Goal: Check status

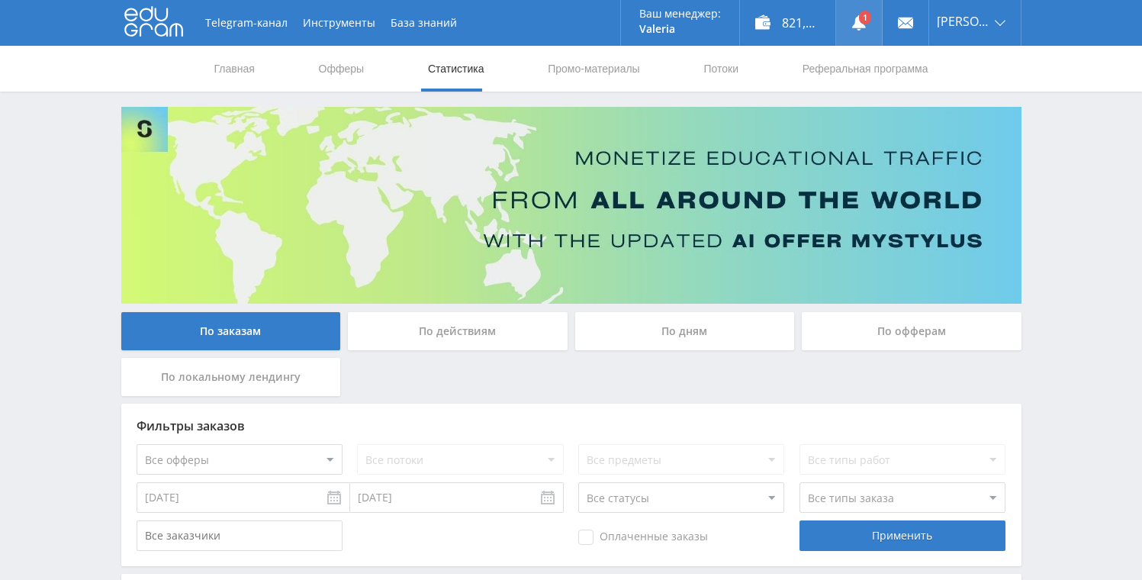
click at [864, 16] on link at bounding box center [859, 23] width 46 height 46
click at [863, 24] on use at bounding box center [859, 22] width 14 height 15
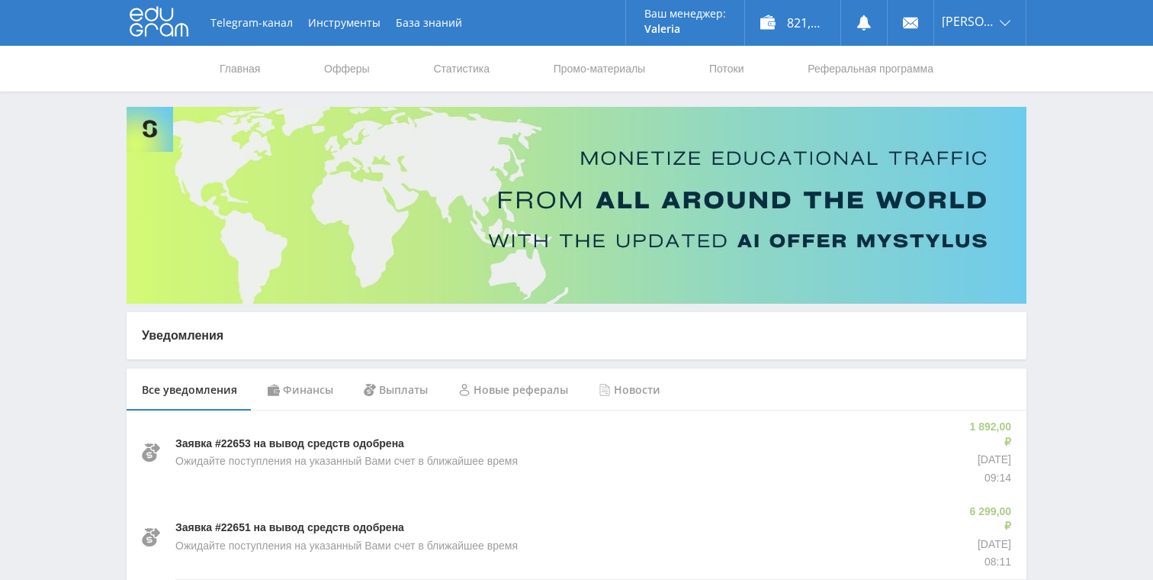
click at [482, 66] on nav "Главная Офферы Статистика Промо-материалы Потоки Реферальная программа" at bounding box center [576, 69] width 717 height 46
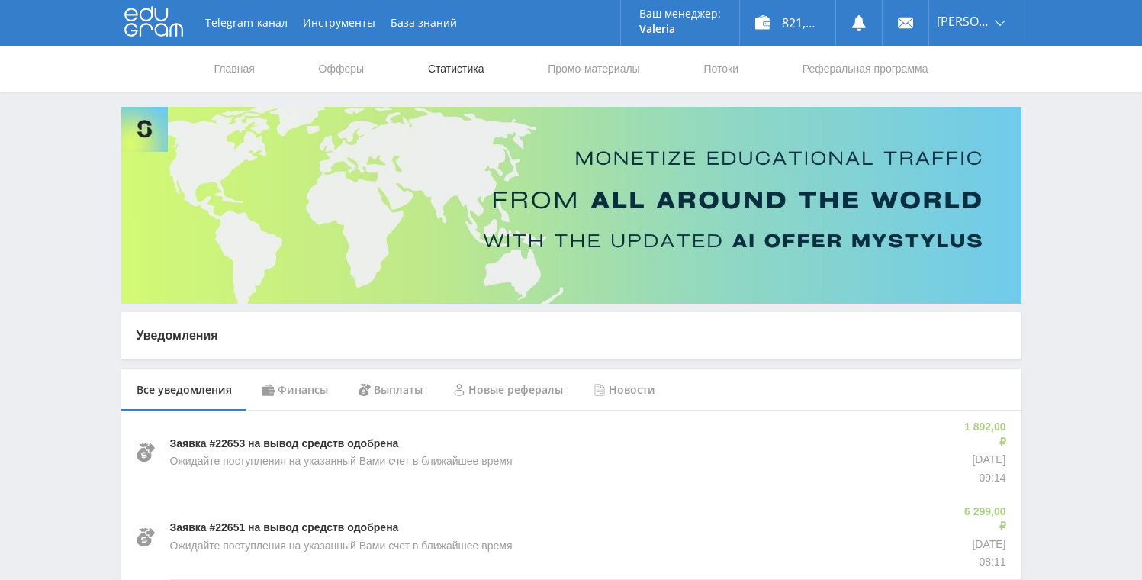
click at [464, 75] on link "Статистика" at bounding box center [455, 69] width 59 height 46
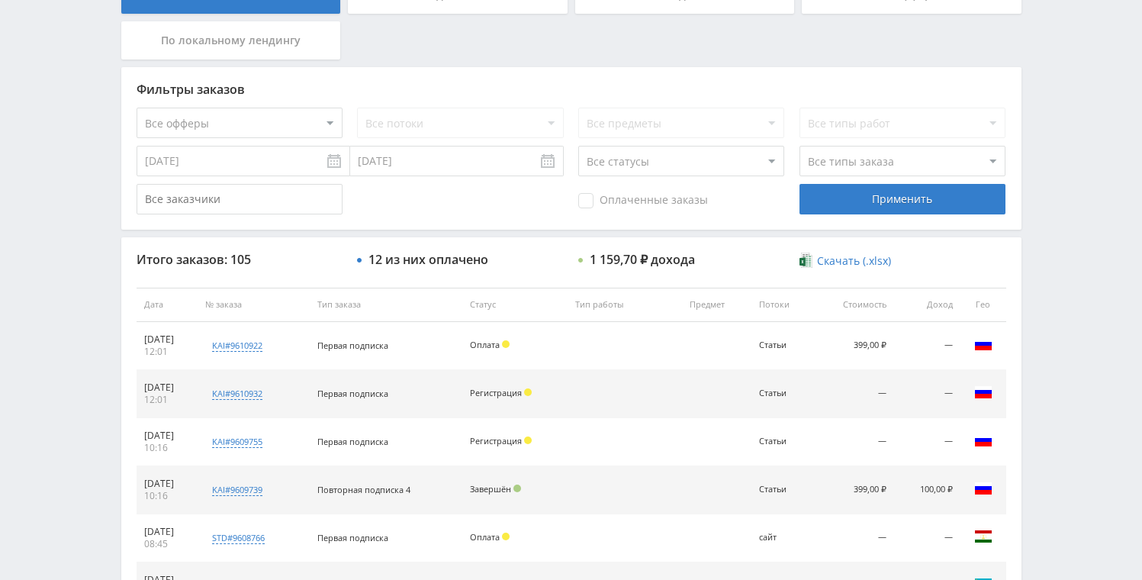
scroll to position [227, 0]
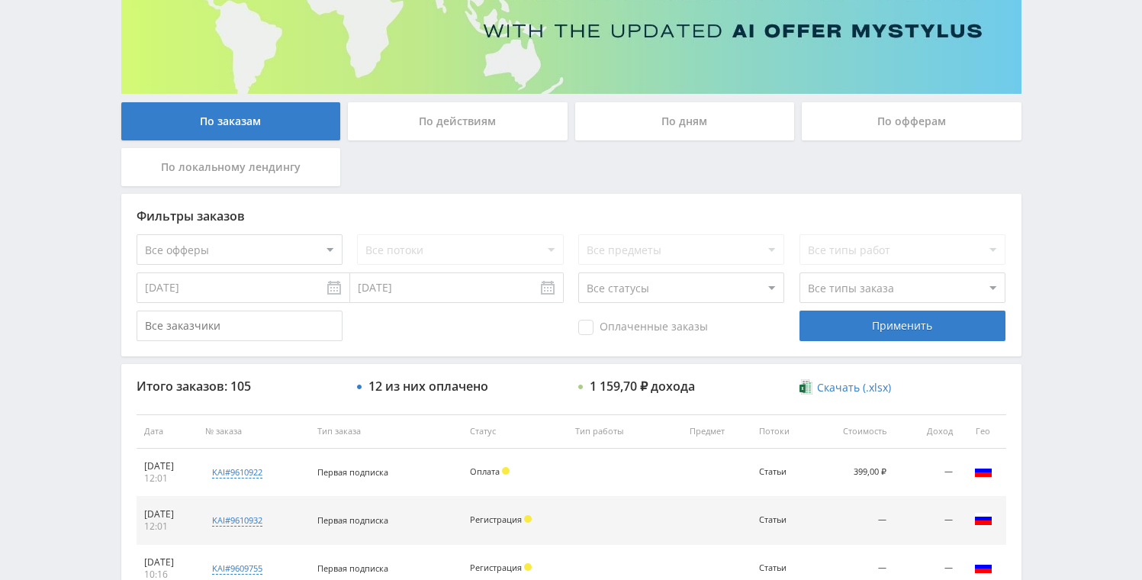
scroll to position [202, 0]
